Goal: Entertainment & Leisure: Consume media (video, audio)

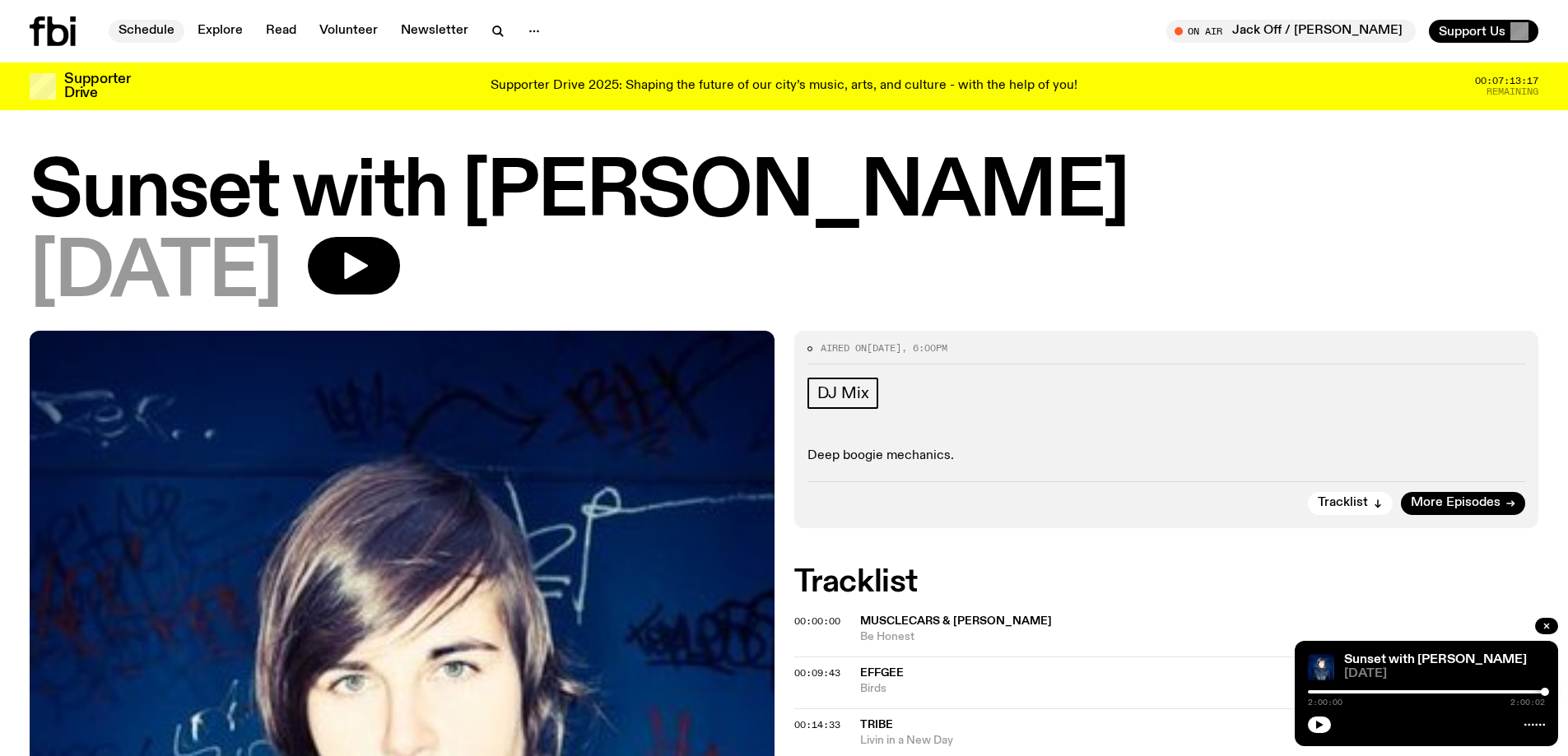
click at [159, 28] on link "Schedule" at bounding box center [147, 31] width 76 height 23
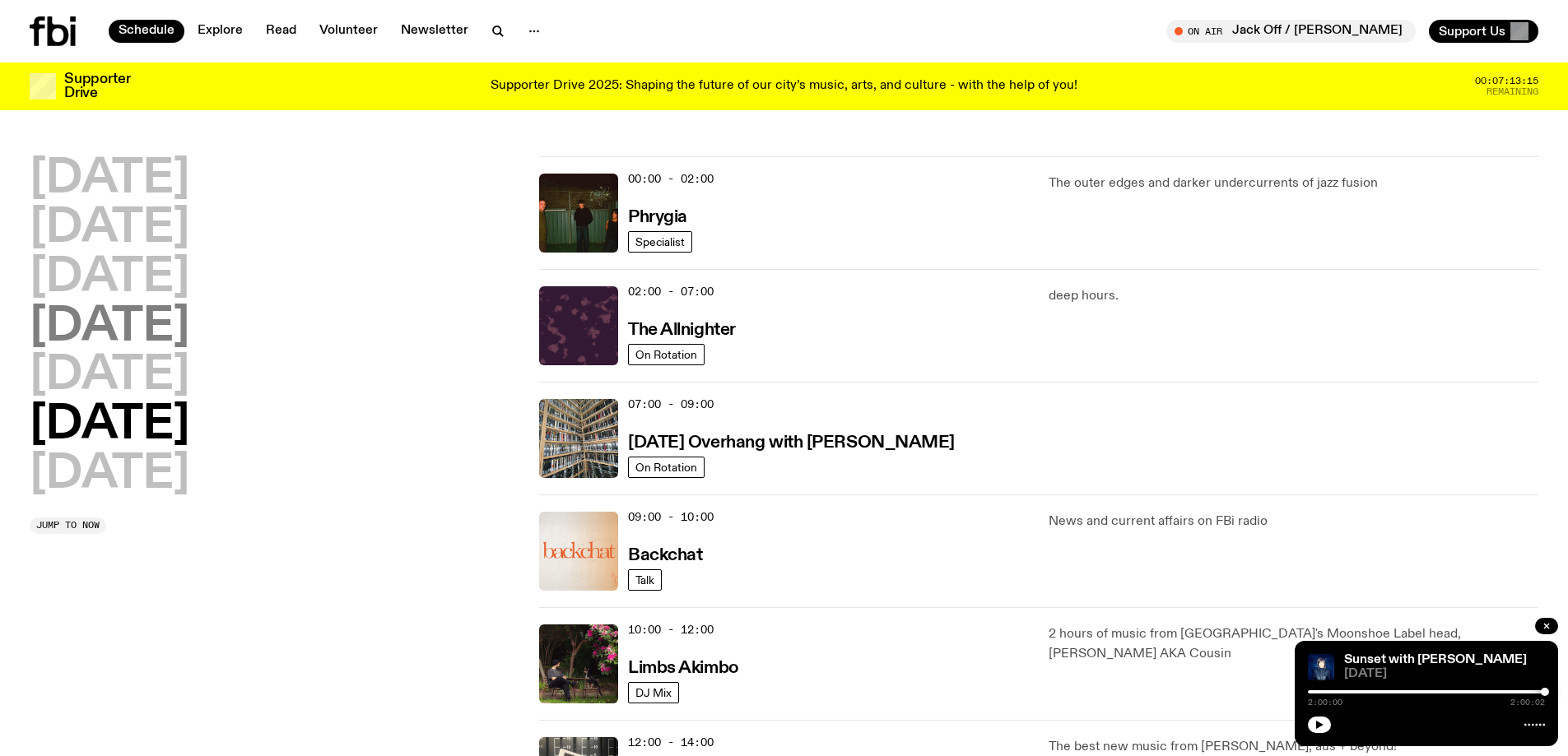
click at [132, 328] on h2 "[DATE]" at bounding box center [110, 327] width 159 height 46
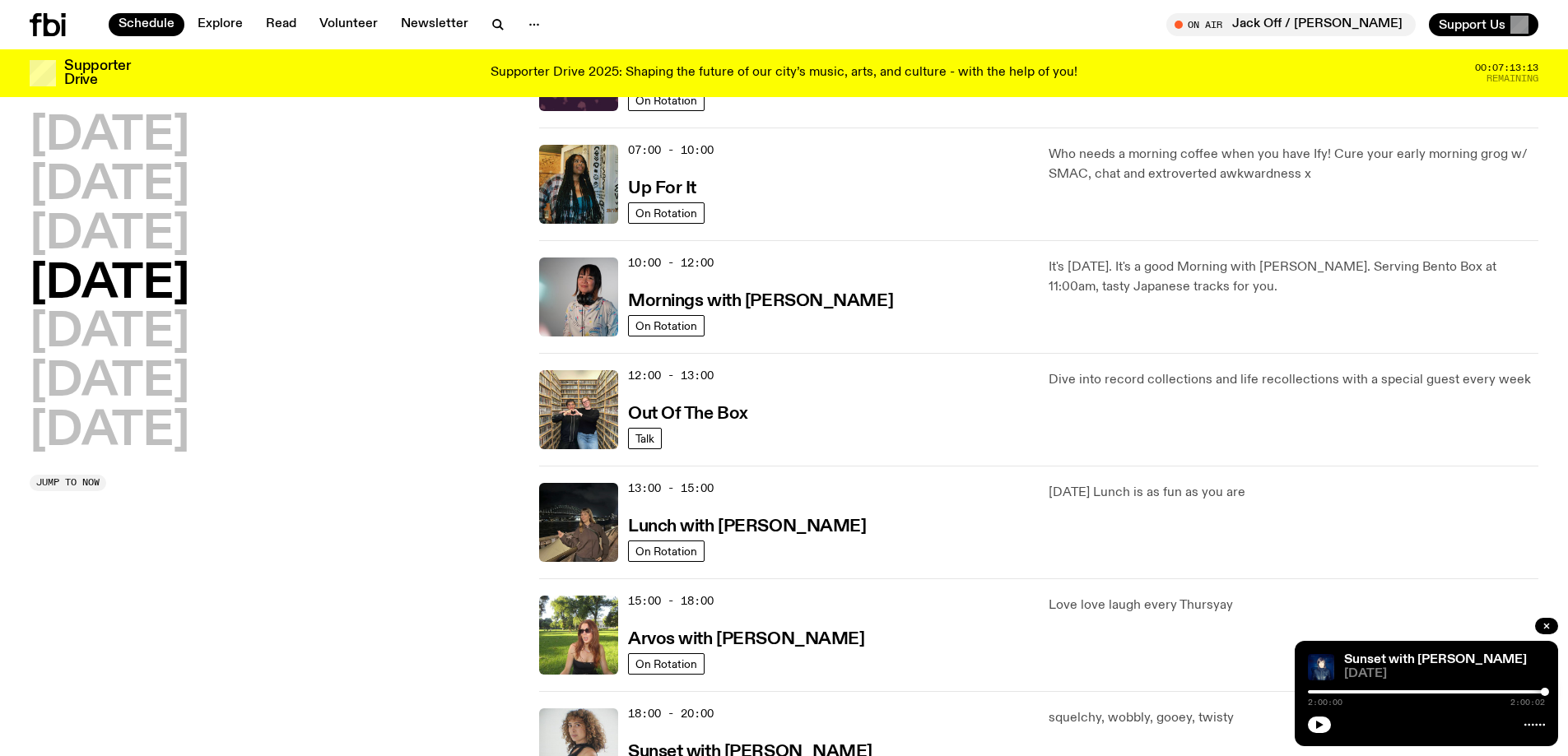
scroll to position [540, 0]
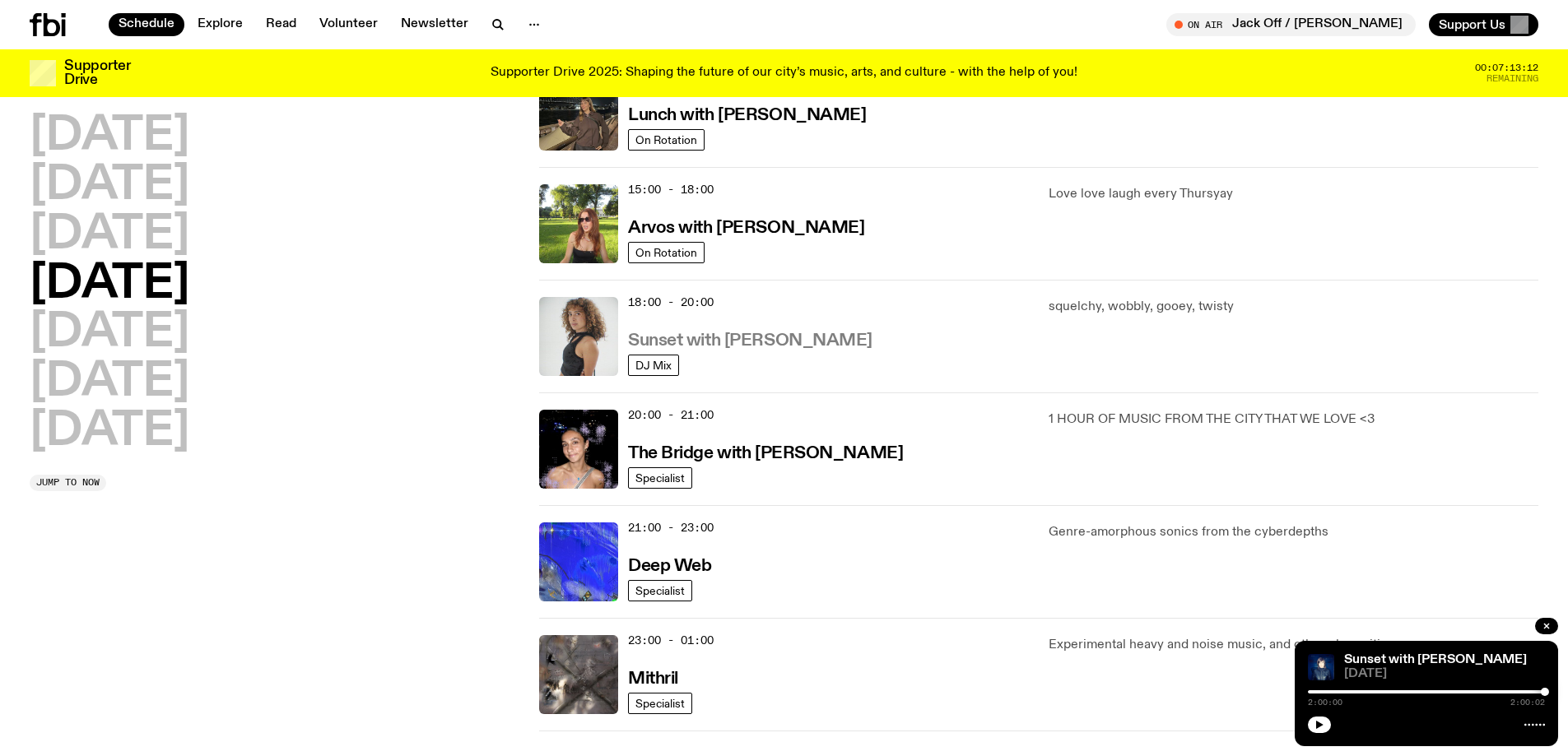
click at [717, 344] on h3 "Sunset with [PERSON_NAME]" at bounding box center [750, 340] width 245 height 17
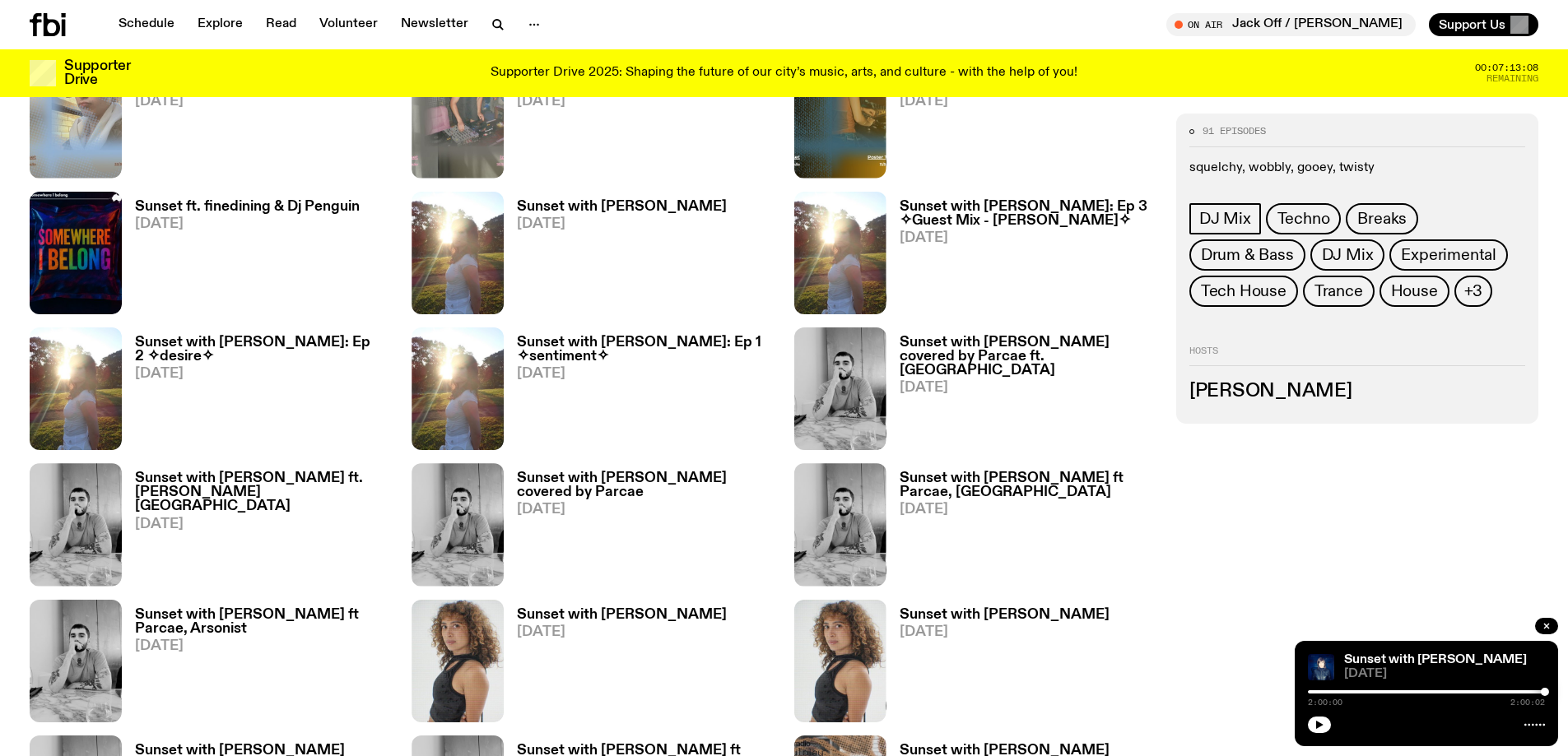
scroll to position [893, 0]
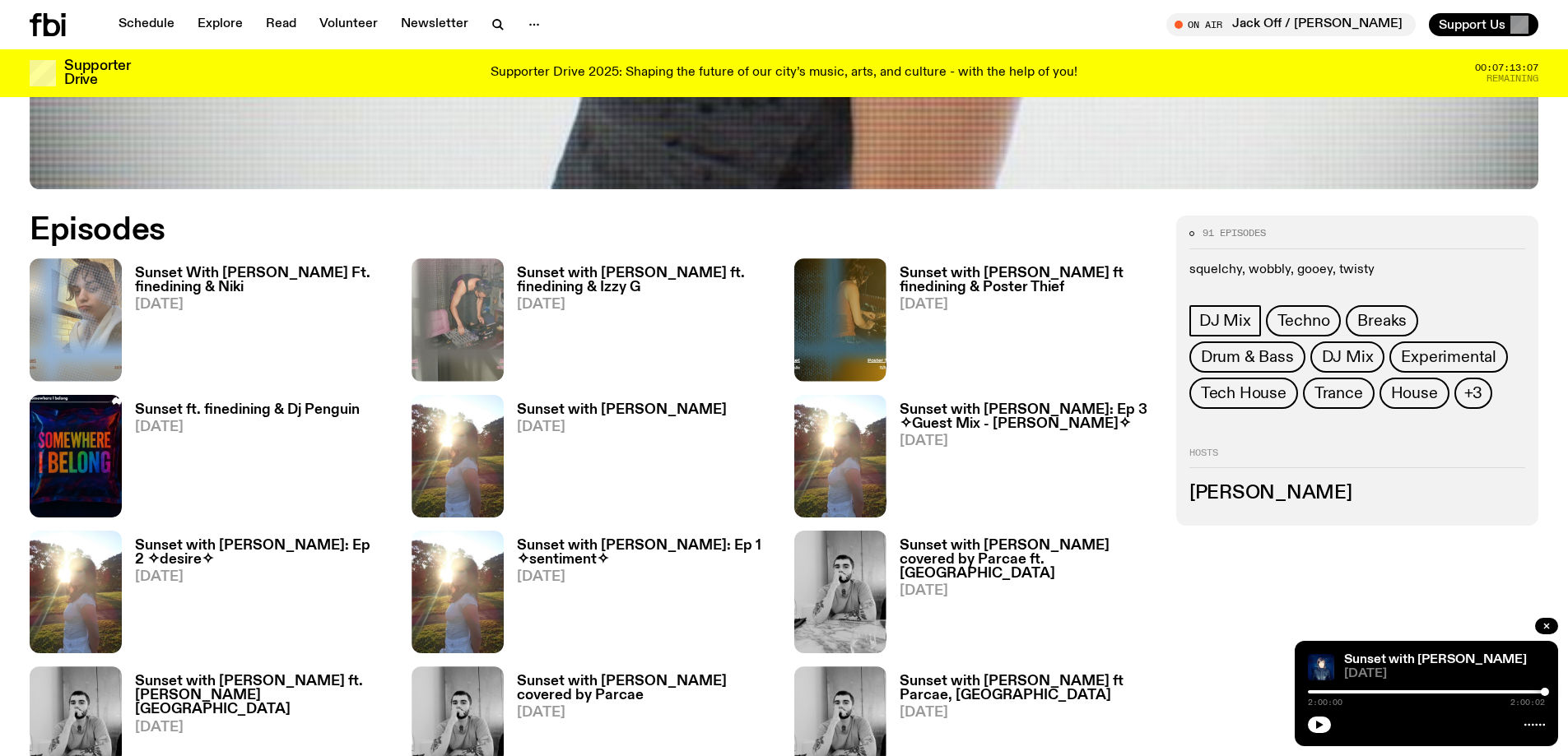
click at [230, 270] on h3 "Sunset With [PERSON_NAME] Ft. finedining & Niki" at bounding box center [264, 280] width 257 height 28
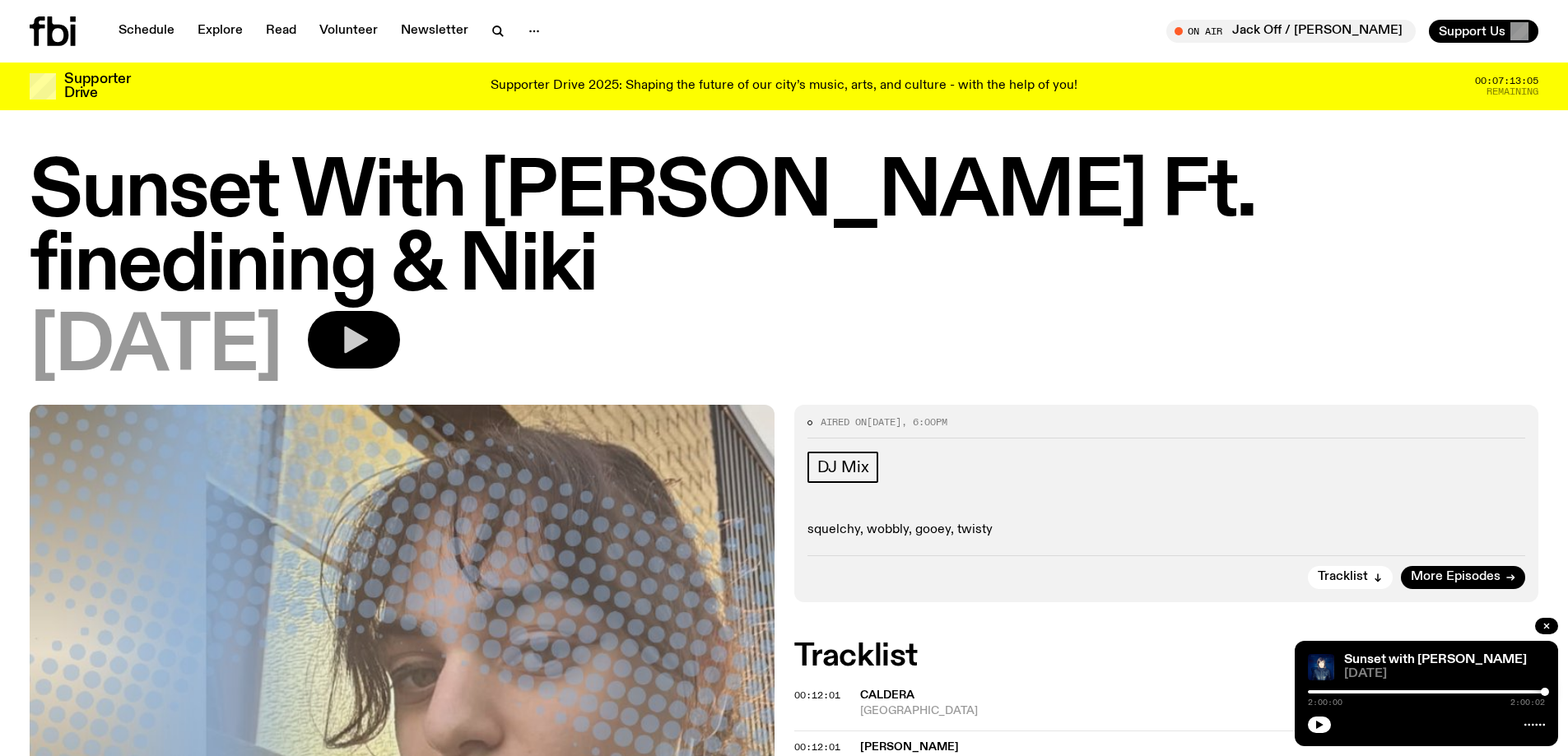
click at [368, 327] on icon "button" at bounding box center [356, 340] width 24 height 27
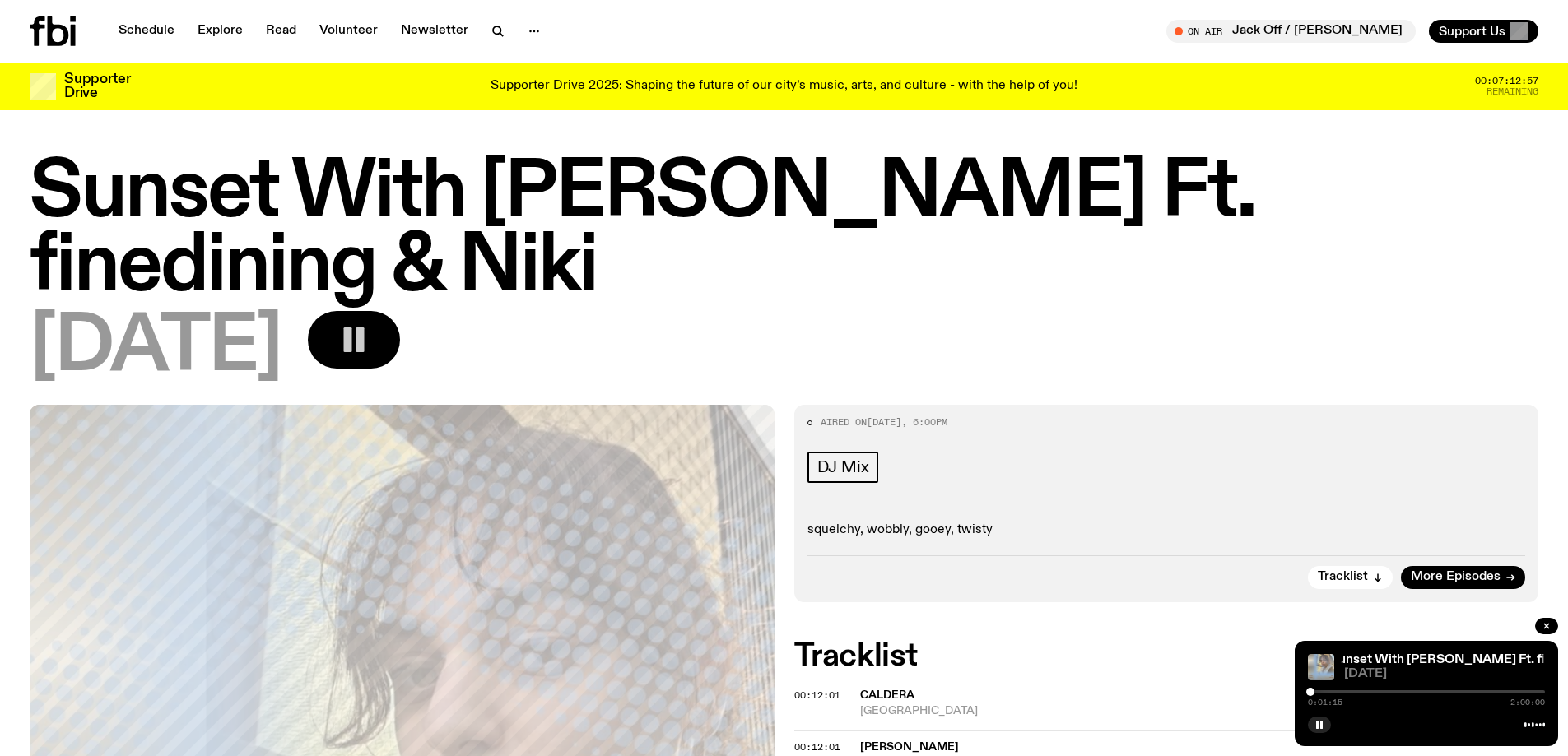
click at [1311, 690] on div at bounding box center [1310, 692] width 8 height 8
click at [1314, 690] on div at bounding box center [1314, 692] width 8 height 8
click at [1315, 687] on div "0:03:45 2:00:00" at bounding box center [1427, 697] width 237 height 20
click at [1315, 688] on div at bounding box center [1315, 692] width 8 height 8
click at [1317, 690] on div at bounding box center [1317, 692] width 8 height 8
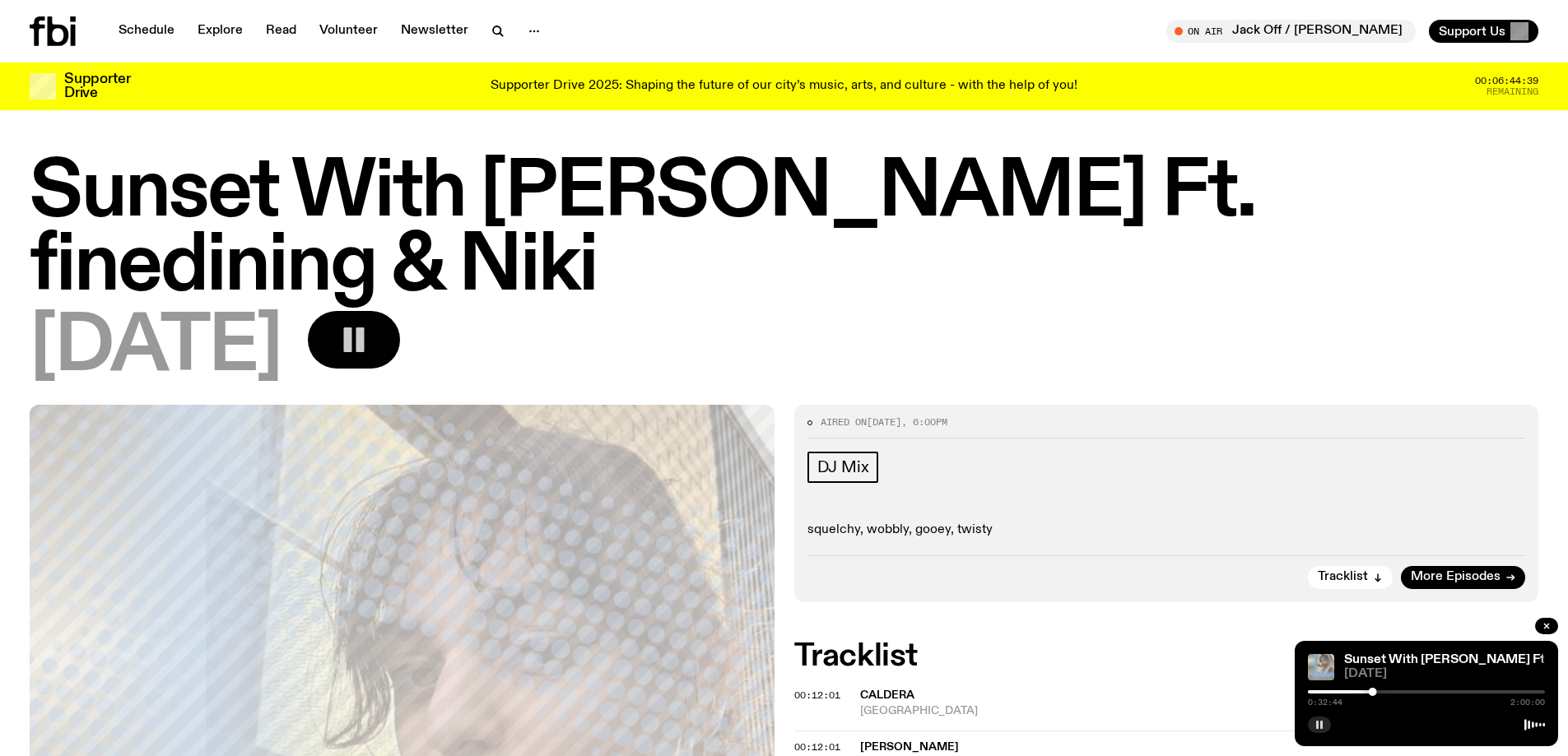
click at [1323, 718] on button "button" at bounding box center [1319, 725] width 23 height 16
